Goal: Check status: Check status

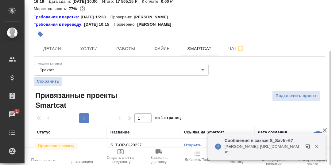
scroll to position [46, 0]
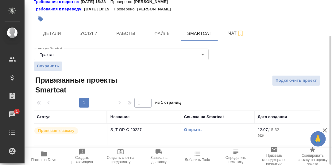
click at [192, 130] on link "Открыть" at bounding box center [192, 130] width 17 height 5
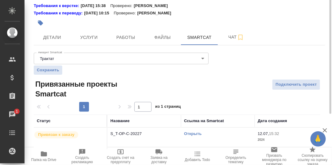
scroll to position [0, 0]
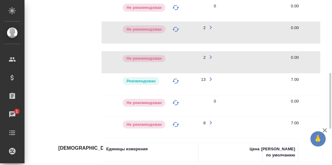
scroll to position [92, 0]
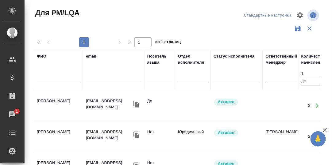
scroll to position [123, 0]
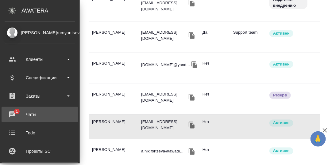
drag, startPoint x: 12, startPoint y: 113, endPoint x: 25, endPoint y: 113, distance: 13.2
click at [12, 113] on div "Чаты" at bounding box center [40, 114] width 70 height 9
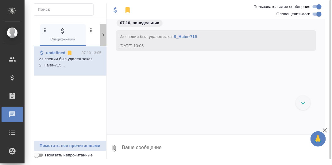
drag, startPoint x: 101, startPoint y: 33, endPoint x: 90, endPoint y: 42, distance: 14.2
click at [101, 33] on icon at bounding box center [103, 35] width 6 height 6
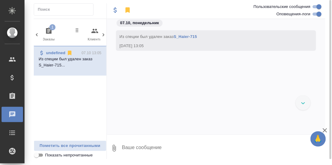
click at [48, 30] on icon "button" at bounding box center [49, 31] width 6 height 6
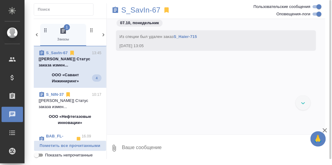
scroll to position [2851, 0]
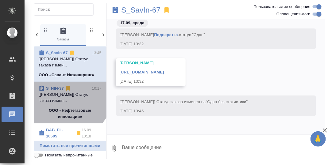
click at [66, 93] on p "[Сергеева Анастасия] Статус заказа измен..." at bounding box center [70, 98] width 63 height 12
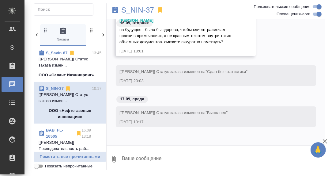
scroll to position [28066, 0]
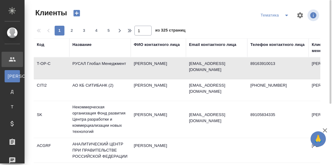
select select "RU"
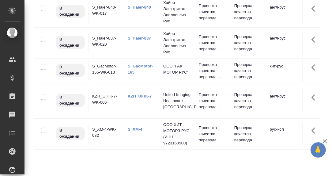
scroll to position [10, 0]
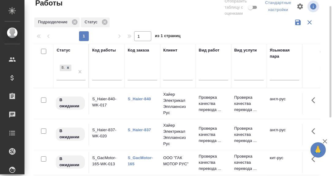
click at [138, 99] on link "S_Haier-840" at bounding box center [139, 99] width 23 height 5
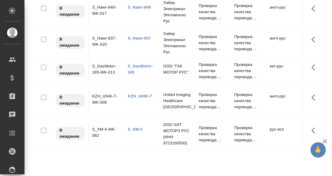
scroll to position [71, 0]
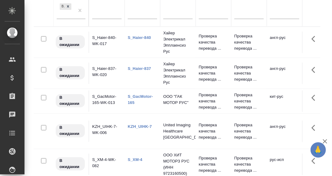
click at [139, 67] on link "S_Haier-837" at bounding box center [139, 68] width 23 height 5
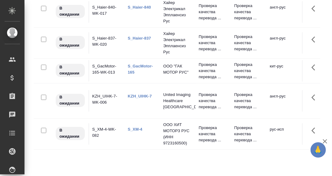
click at [141, 68] on link "S_GacMotor-165" at bounding box center [140, 69] width 25 height 11
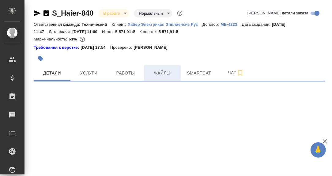
select select "RU"
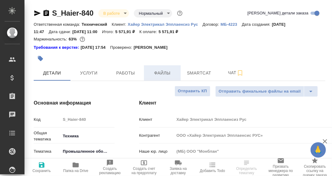
type textarea "x"
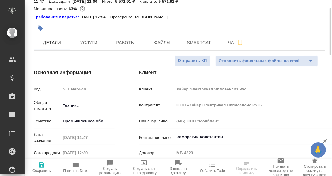
type input "[PERSON_NAME]"
type input "Павлова Антонина a.pavlova"
drag, startPoint x: 128, startPoint y: 42, endPoint x: 145, endPoint y: 44, distance: 17.9
click at [129, 42] on span "Работы" at bounding box center [125, 43] width 29 height 8
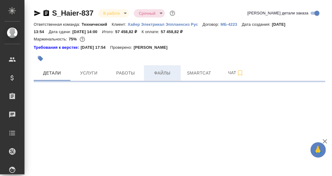
select select "RU"
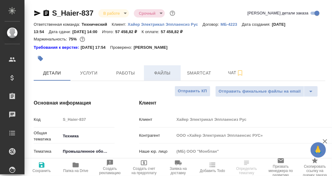
type textarea "x"
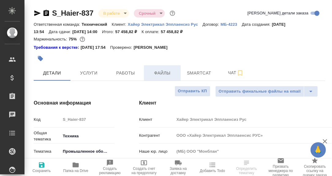
type textarea "x"
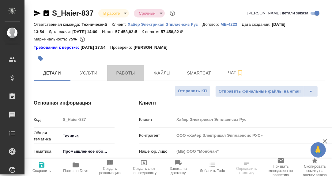
drag, startPoint x: 128, startPoint y: 73, endPoint x: 189, endPoint y: 85, distance: 62.5
click at [130, 74] on span "Работы" at bounding box center [125, 73] width 29 height 8
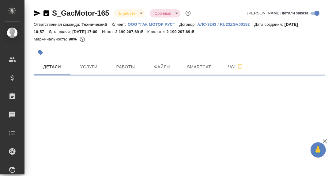
select select "RU"
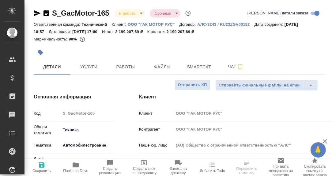
type textarea "x"
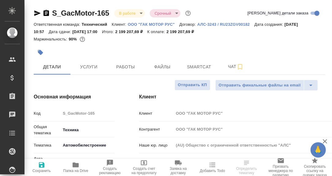
type textarea "x"
click at [200, 69] on span "Smartcat" at bounding box center [199, 67] width 29 height 8
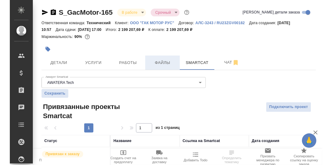
scroll to position [23, 0]
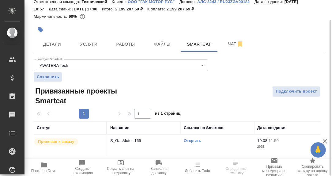
click at [192, 140] on link "Открыть" at bounding box center [192, 140] width 17 height 5
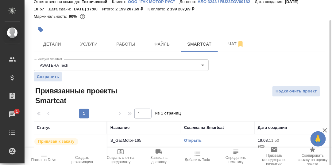
click at [44, 155] on td "Привязан к заказу" at bounding box center [71, 145] width 74 height 21
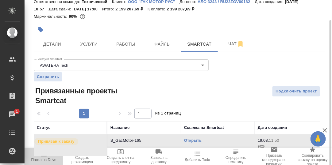
click at [44, 158] on span "Папка на Drive" at bounding box center [43, 160] width 25 height 4
